Goal: Navigation & Orientation: Find specific page/section

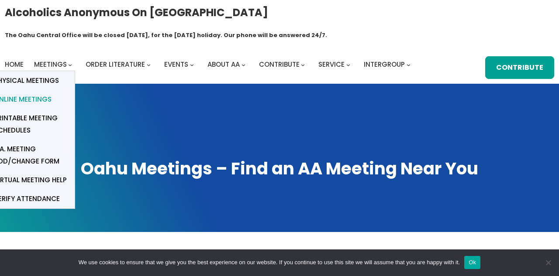
click at [31, 93] on span "Online Meetings" at bounding box center [23, 99] width 58 height 12
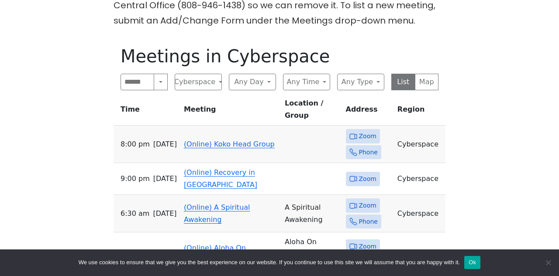
scroll to position [279, 0]
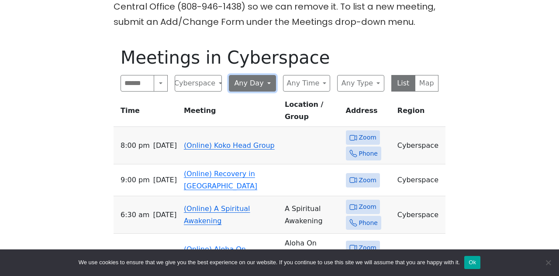
click at [266, 75] on button "Any Day" at bounding box center [252, 83] width 47 height 17
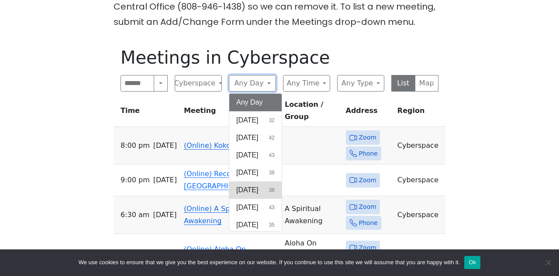
scroll to position [3, 0]
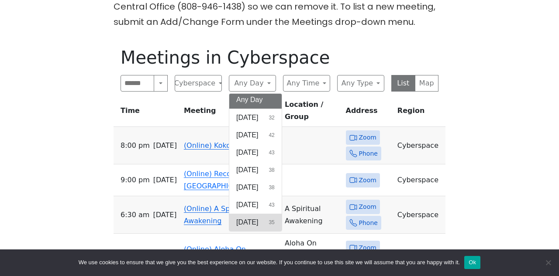
click at [252, 217] on span "[DATE]" at bounding box center [247, 222] width 22 height 10
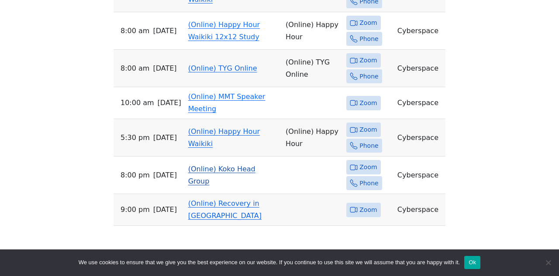
scroll to position [541, 0]
click at [200, 165] on link "(Online) Koko Head Group" at bounding box center [221, 175] width 67 height 21
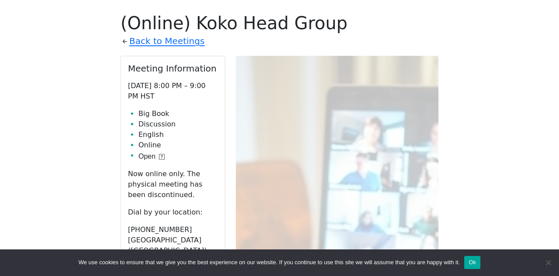
scroll to position [316, 0]
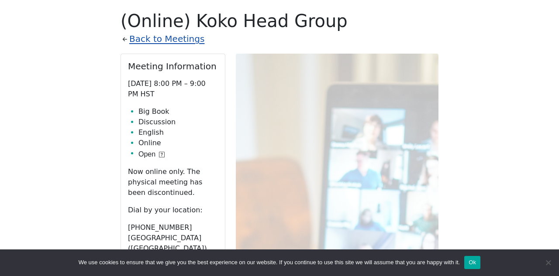
click at [144, 31] on link "Back to Meetings" at bounding box center [166, 38] width 75 height 15
